Goal: Information Seeking & Learning: Check status

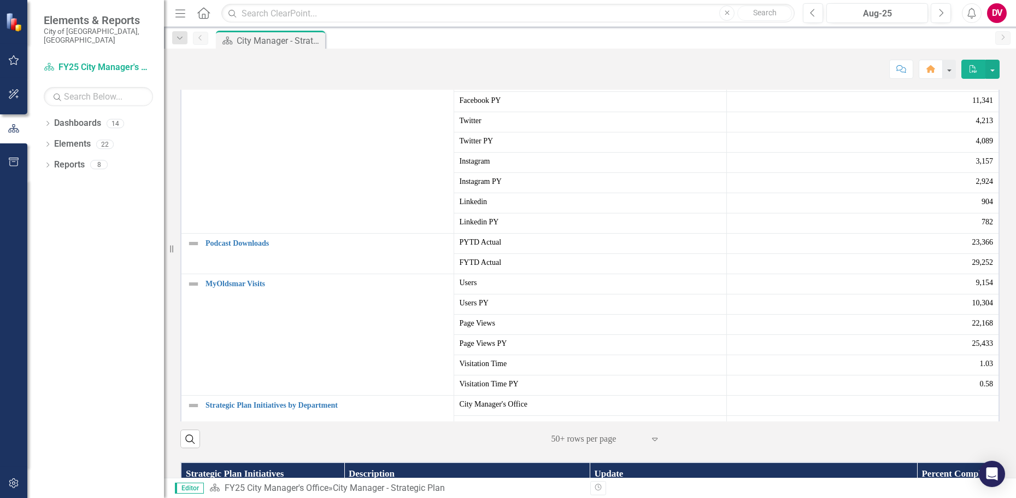
scroll to position [656, 0]
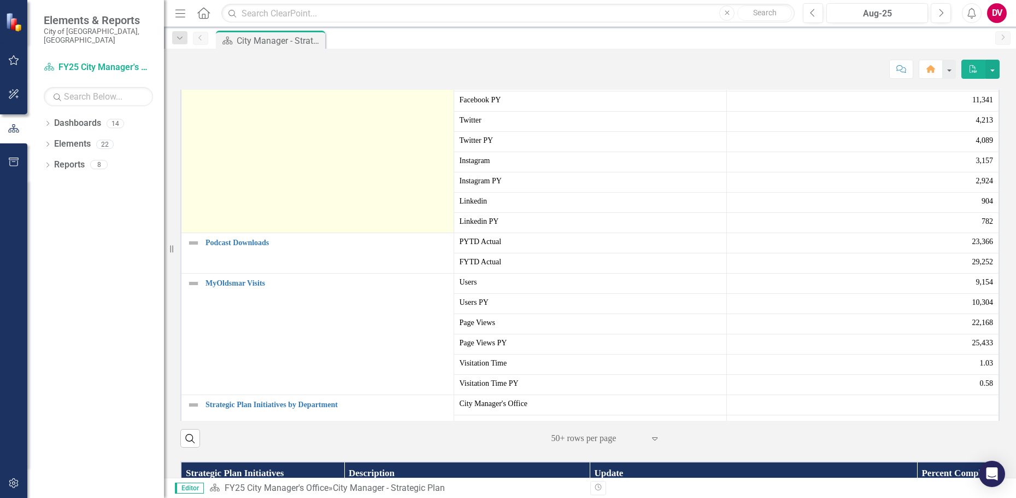
click at [250, 85] on link "Social Media Followers" at bounding box center [327, 81] width 243 height 8
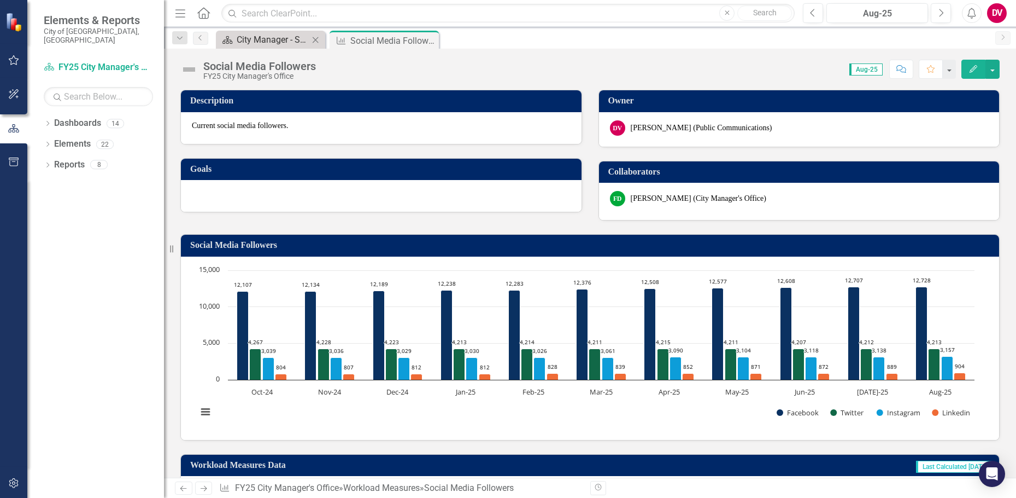
click at [254, 43] on div "City Manager - Strategic Plan" at bounding box center [273, 40] width 72 height 14
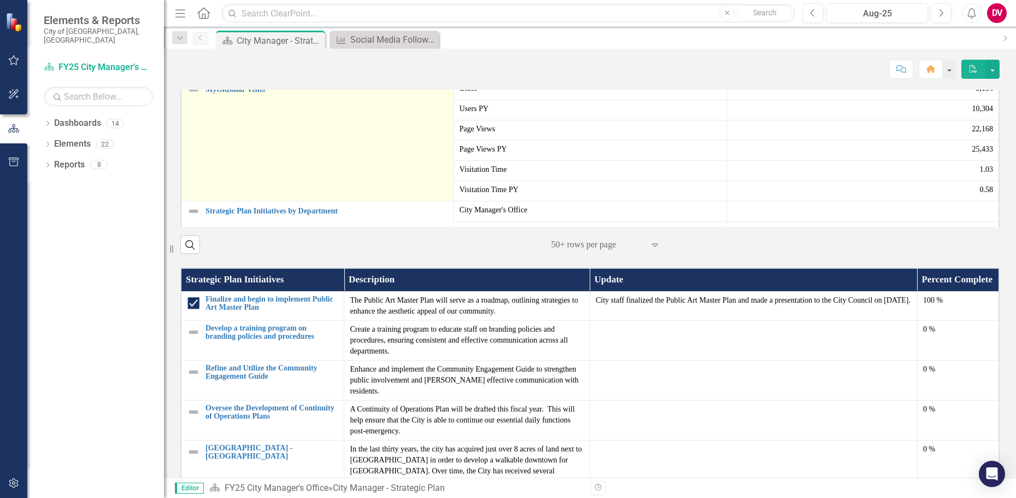
scroll to position [875, 0]
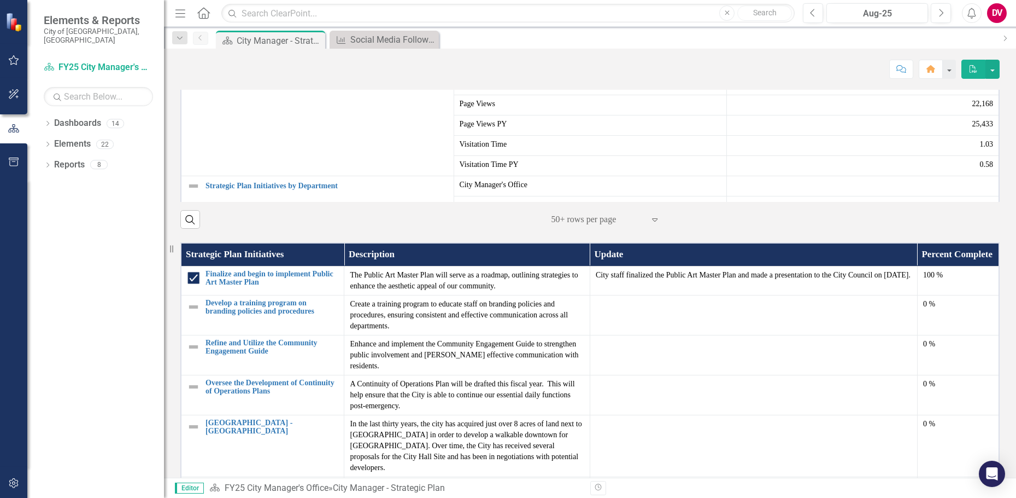
click at [249, 28] on link "Podcast Downloads" at bounding box center [327, 24] width 243 height 8
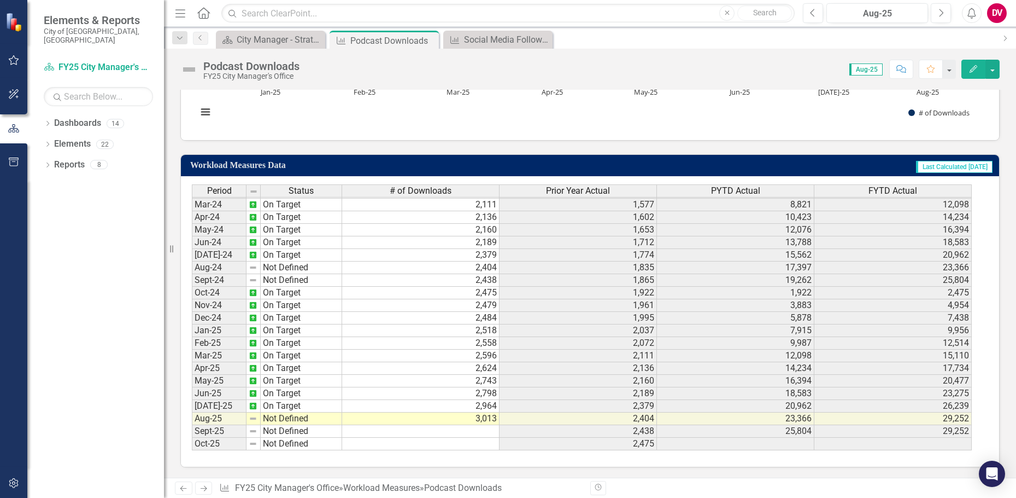
scroll to position [300, 0]
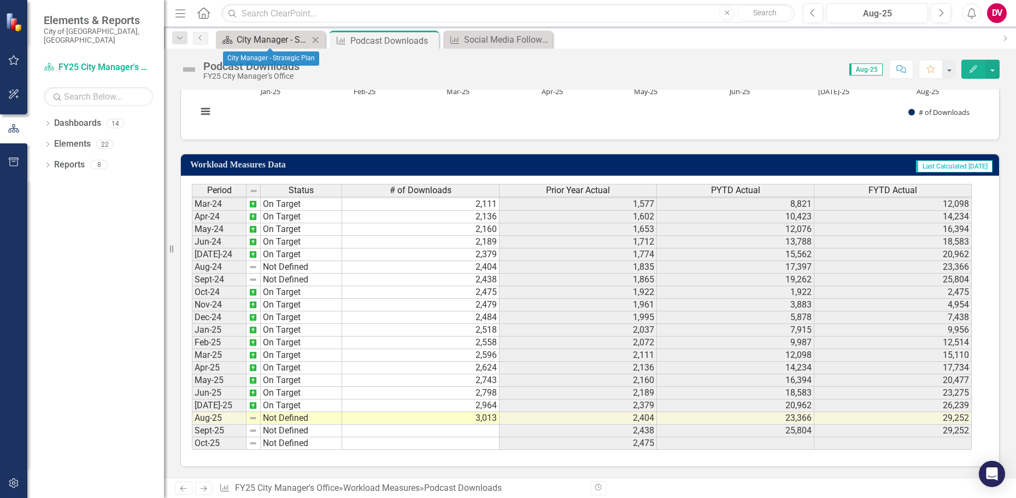
click at [254, 39] on div "City Manager - Strategic Plan" at bounding box center [273, 40] width 72 height 14
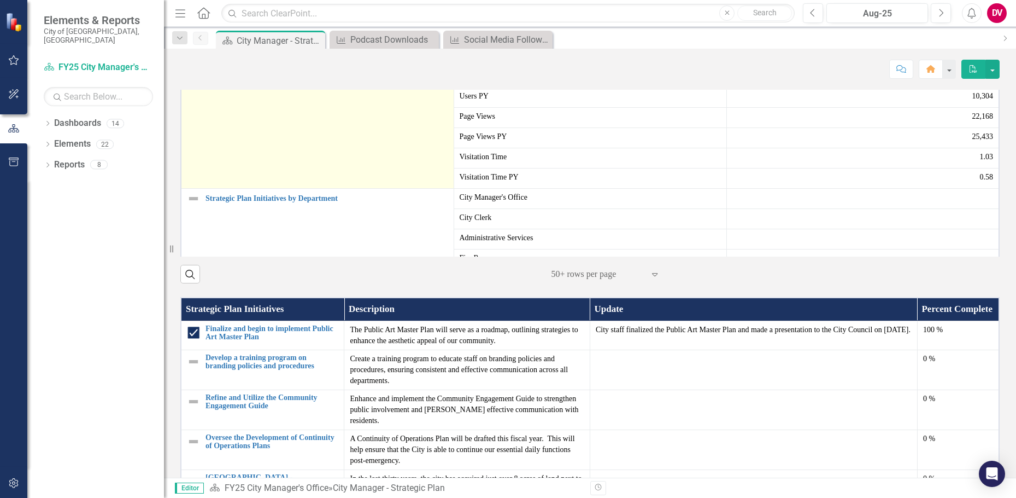
scroll to position [39, 0]
click at [243, 84] on link "MyOldsmar Visits" at bounding box center [327, 79] width 243 height 8
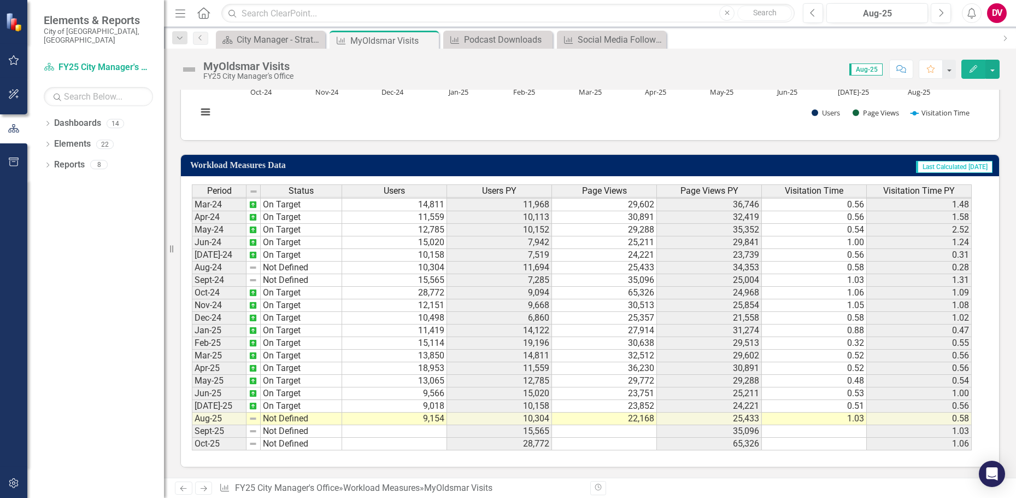
scroll to position [300, 0]
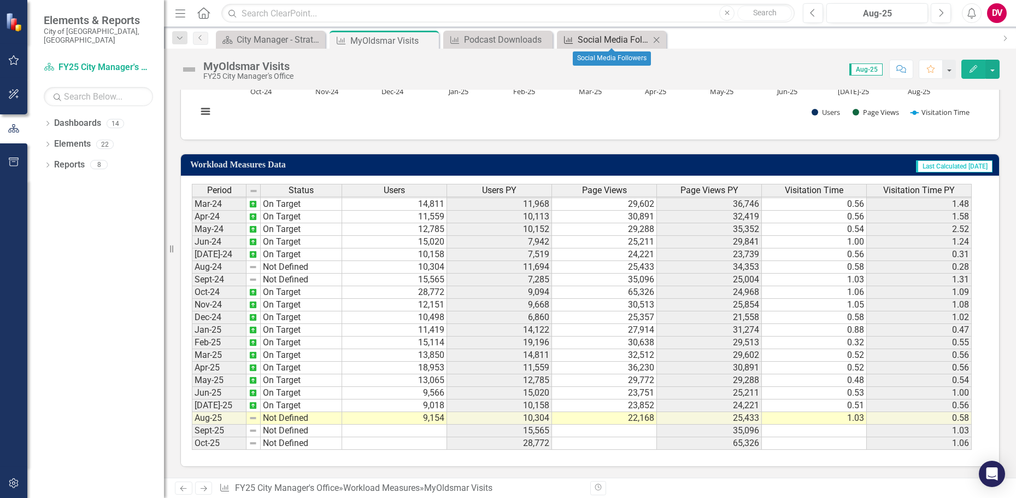
click at [587, 39] on div "Social Media Followers" at bounding box center [614, 40] width 72 height 14
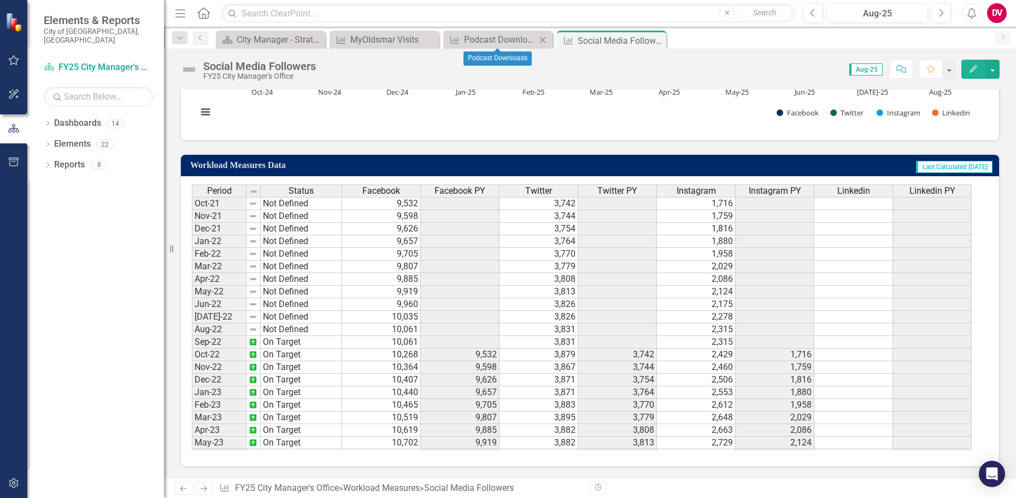
click at [545, 38] on icon at bounding box center [543, 40] width 6 height 6
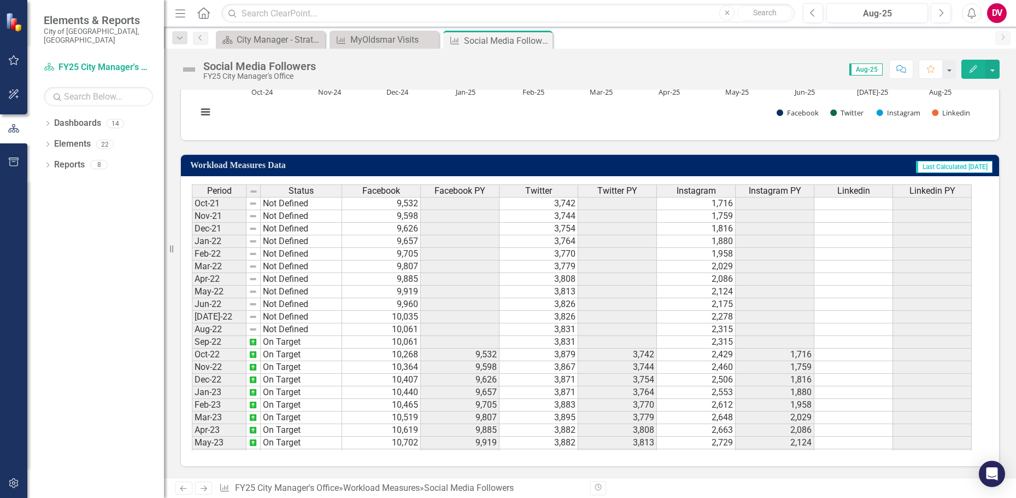
click at [0, 0] on icon at bounding box center [0, 0] width 0 height 0
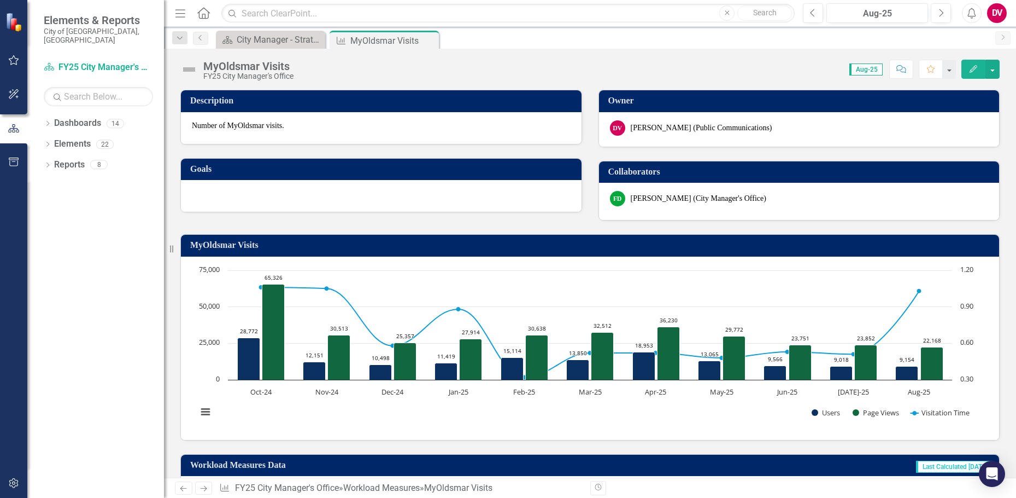
drag, startPoint x: 429, startPoint y: 38, endPoint x: 411, endPoint y: 48, distance: 20.8
click at [0, 0] on icon "Close" at bounding box center [0, 0] width 0 height 0
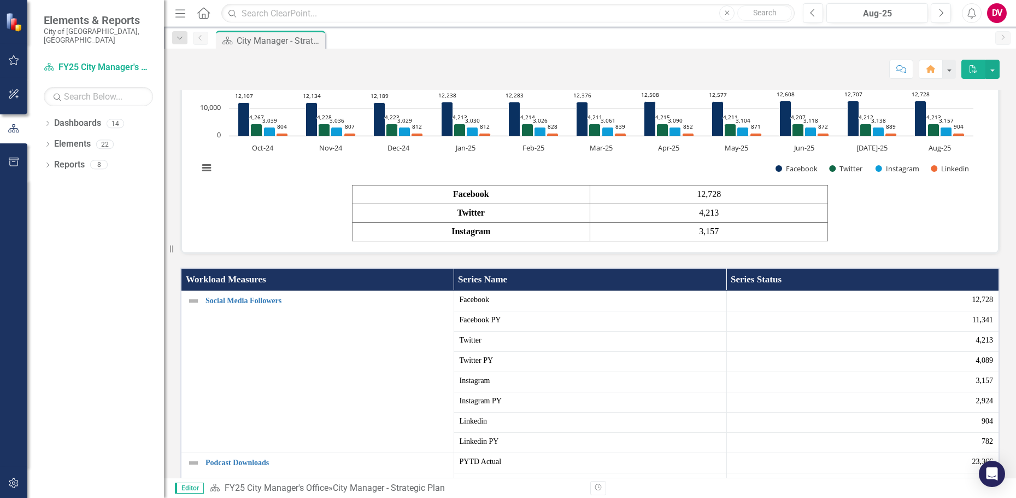
scroll to position [437, 0]
